Goal: Transaction & Acquisition: Purchase product/service

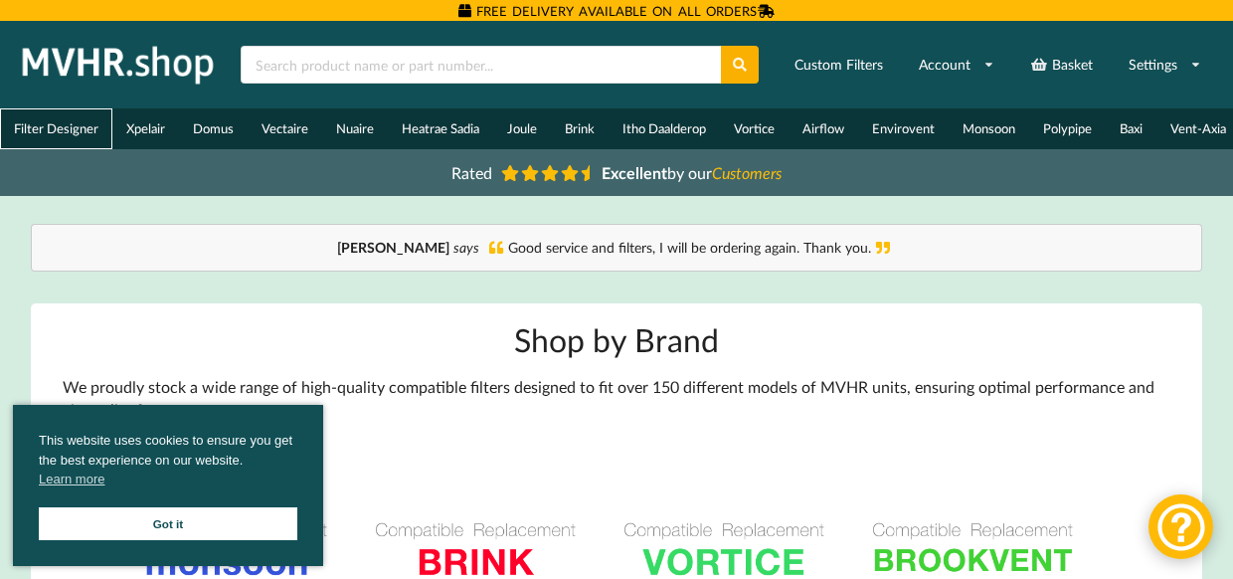
click at [88, 125] on link "Filter Designer" at bounding box center [56, 128] width 112 height 41
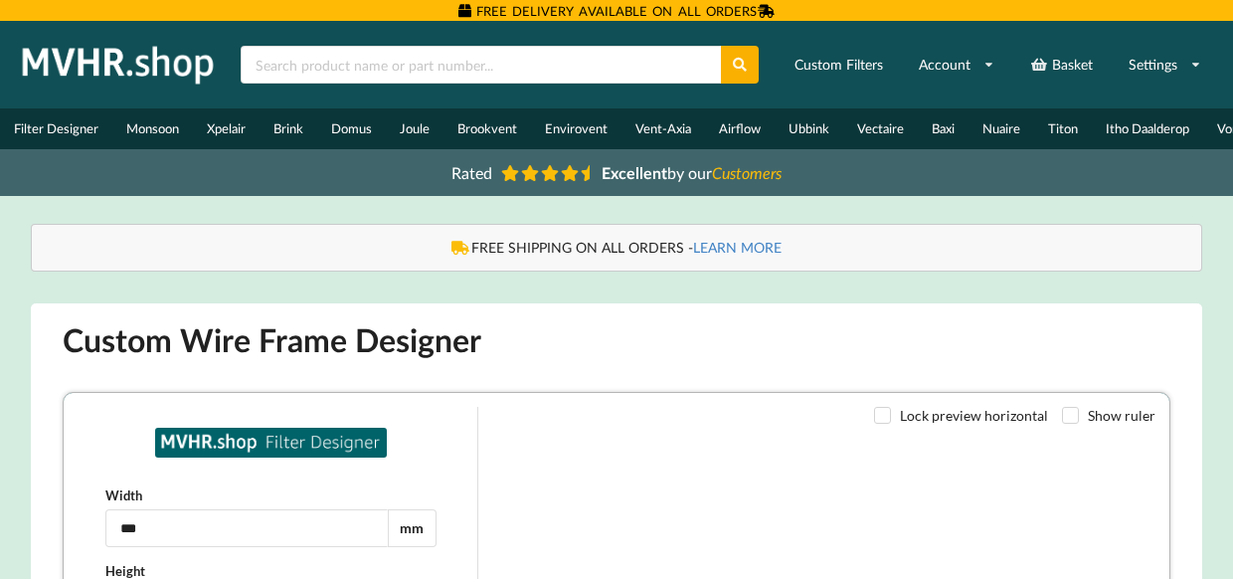
type input "***"
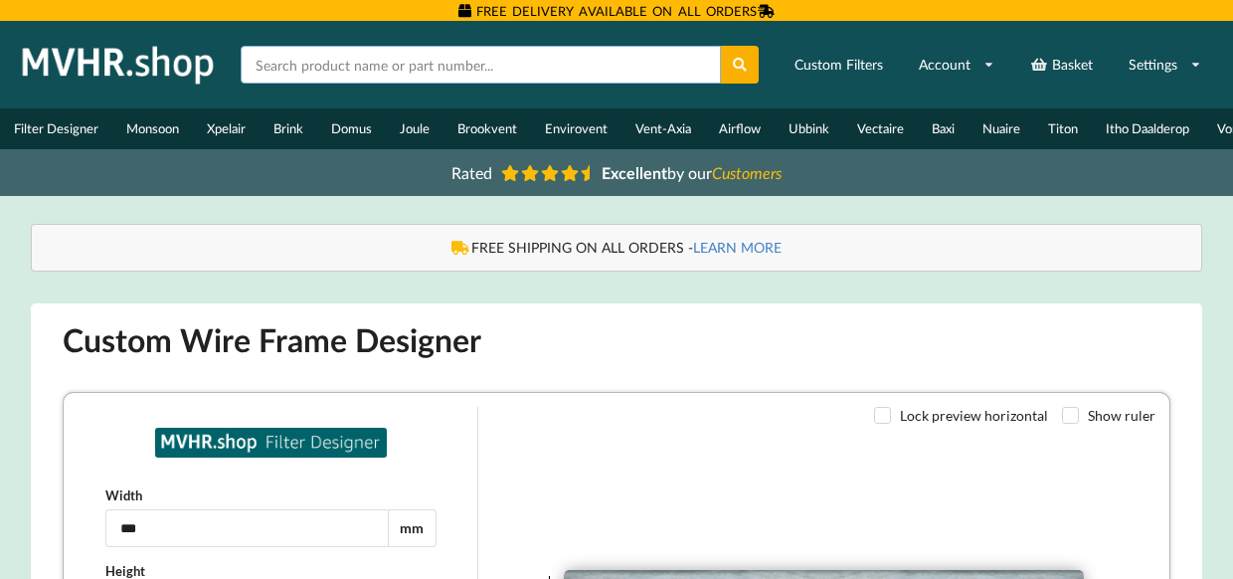
click at [299, 62] on input "text" at bounding box center [481, 65] width 480 height 38
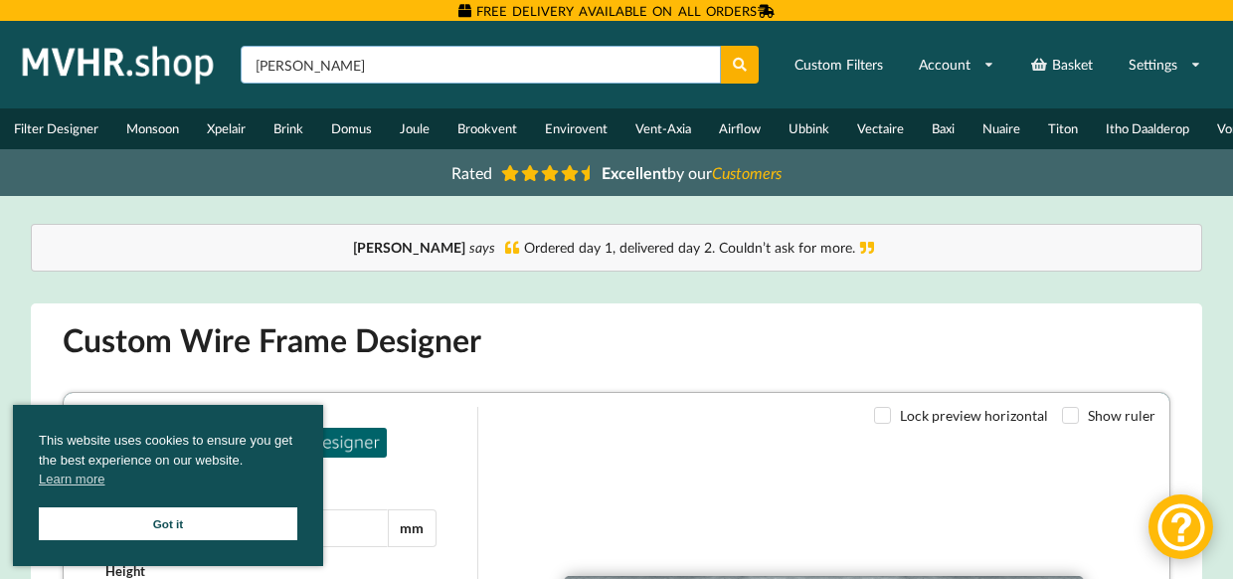
type input "zehner"
click at [740, 65] on button at bounding box center [740, 65] width 39 height 38
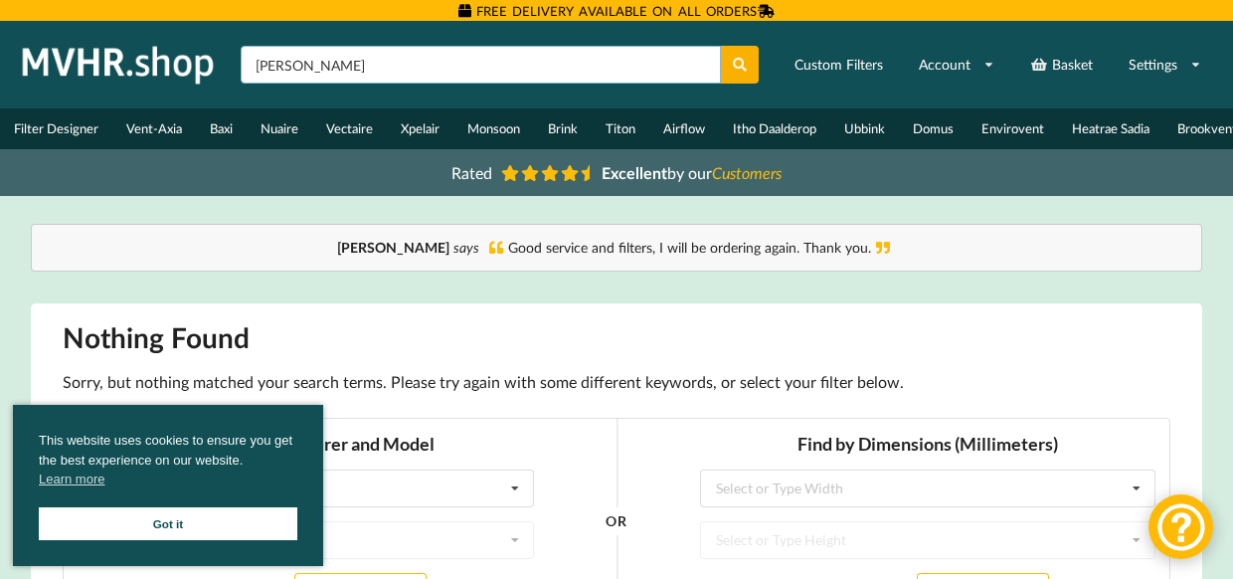
click at [285, 69] on input "[PERSON_NAME]" at bounding box center [481, 65] width 480 height 38
type input "[PERSON_NAME]"
click at [740, 65] on button at bounding box center [740, 65] width 39 height 38
